Goal: Transaction & Acquisition: Purchase product/service

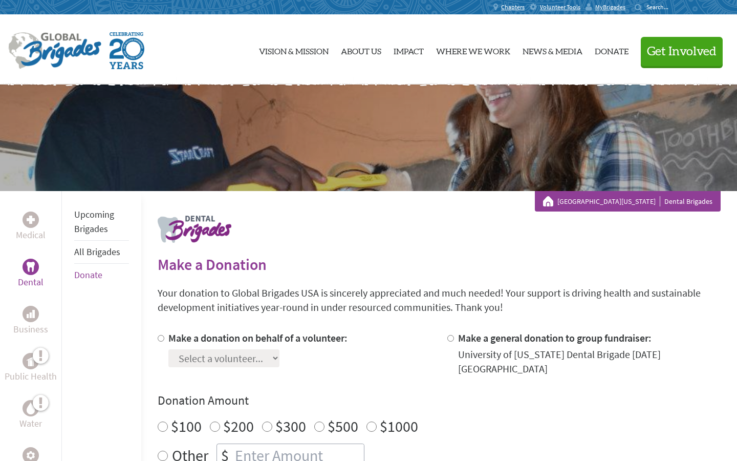
click at [477, 341] on label "Make a general donation to group fundraiser:" at bounding box center [554, 337] width 193 height 13
click at [454, 341] on input "Make a general donation to group fundraiser:" at bounding box center [450, 338] width 7 height 7
radio input "true"
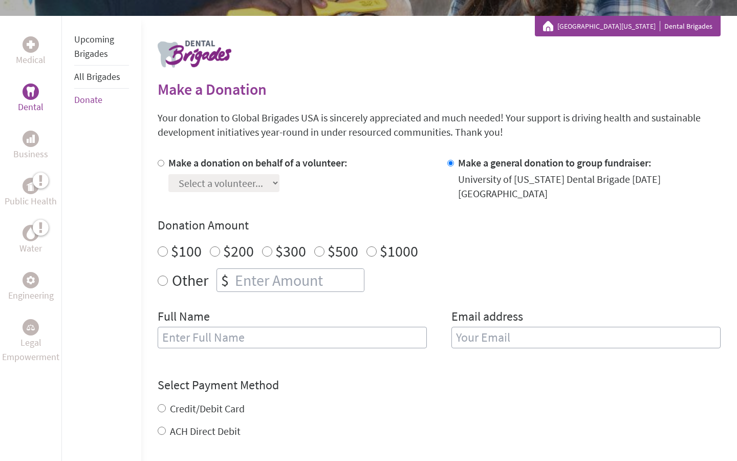
scroll to position [176, 0]
radio input "true"
click at [251, 268] on input "number" at bounding box center [298, 279] width 131 height 23
type input "250"
click at [260, 333] on input "text" at bounding box center [292, 336] width 269 height 21
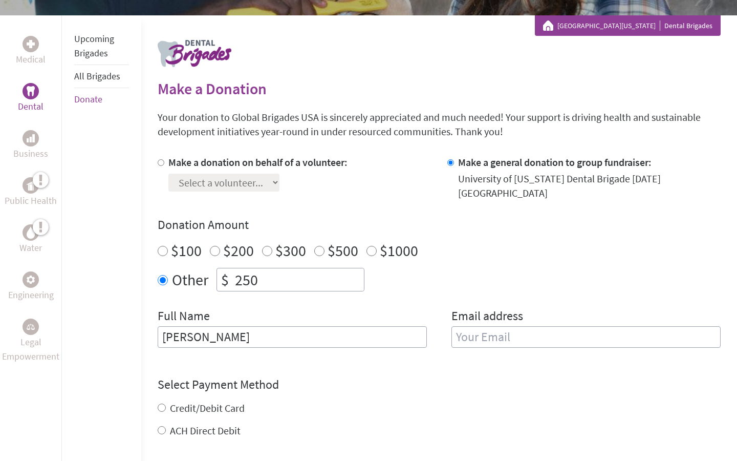
type input "[PERSON_NAME]"
click at [490, 326] on input "email" at bounding box center [585, 336] width 269 height 21
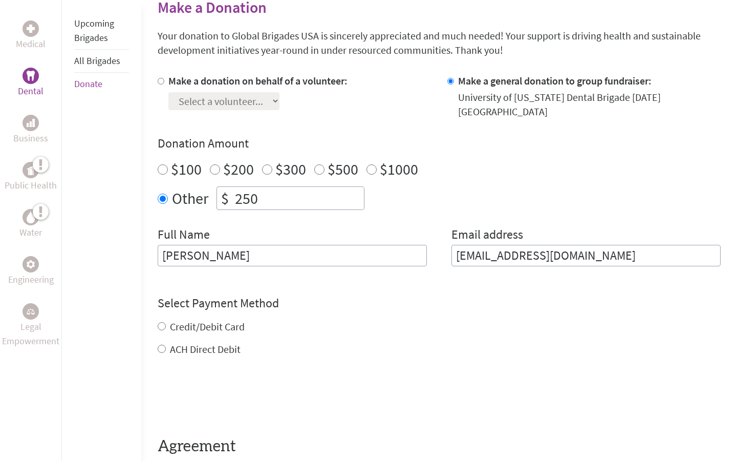
scroll to position [261, 0]
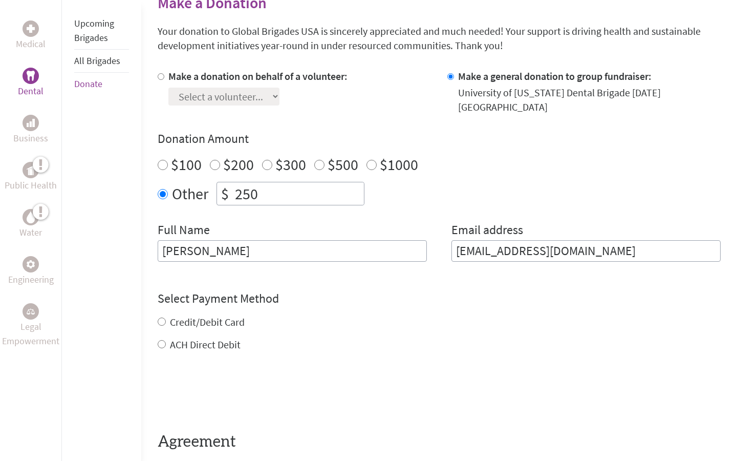
type input "[EMAIL_ADDRESS][DOMAIN_NAME]"
click at [231, 315] on div "Credit/Debit Card ACH Direct Debit" at bounding box center [439, 333] width 563 height 37
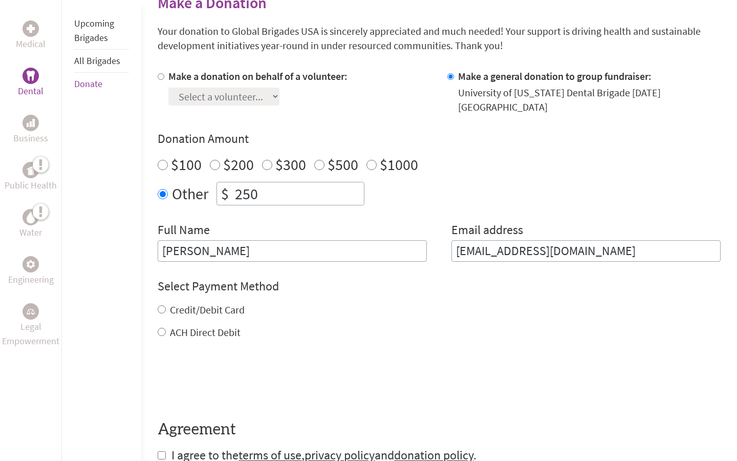
click at [161, 305] on input "Credit/Debit Card" at bounding box center [162, 309] width 8 height 8
radio input "true"
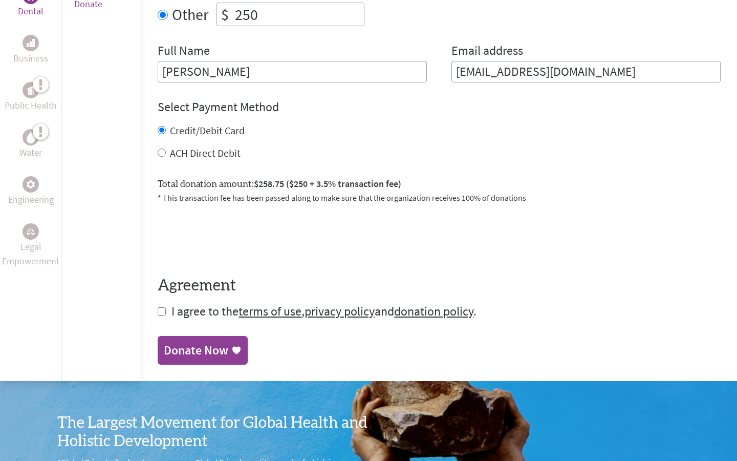
scroll to position [444, 0]
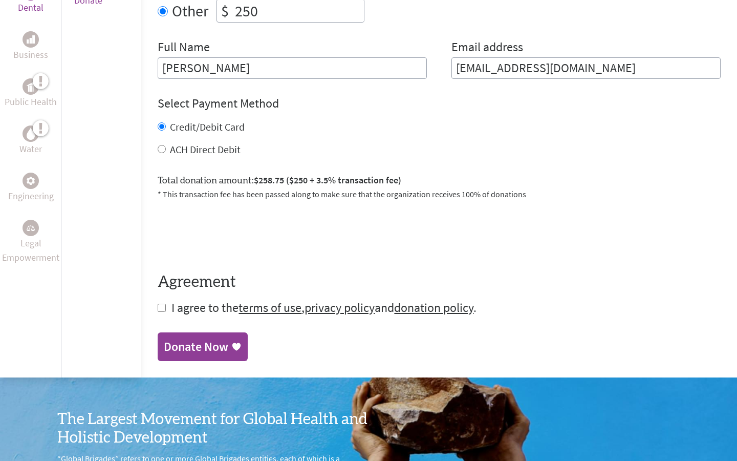
click at [161, 303] on input "checkbox" at bounding box center [162, 307] width 8 height 8
checkbox input "true"
click at [176, 339] on div "Donate Now" at bounding box center [196, 347] width 64 height 16
